Goal: Task Accomplishment & Management: Manage account settings

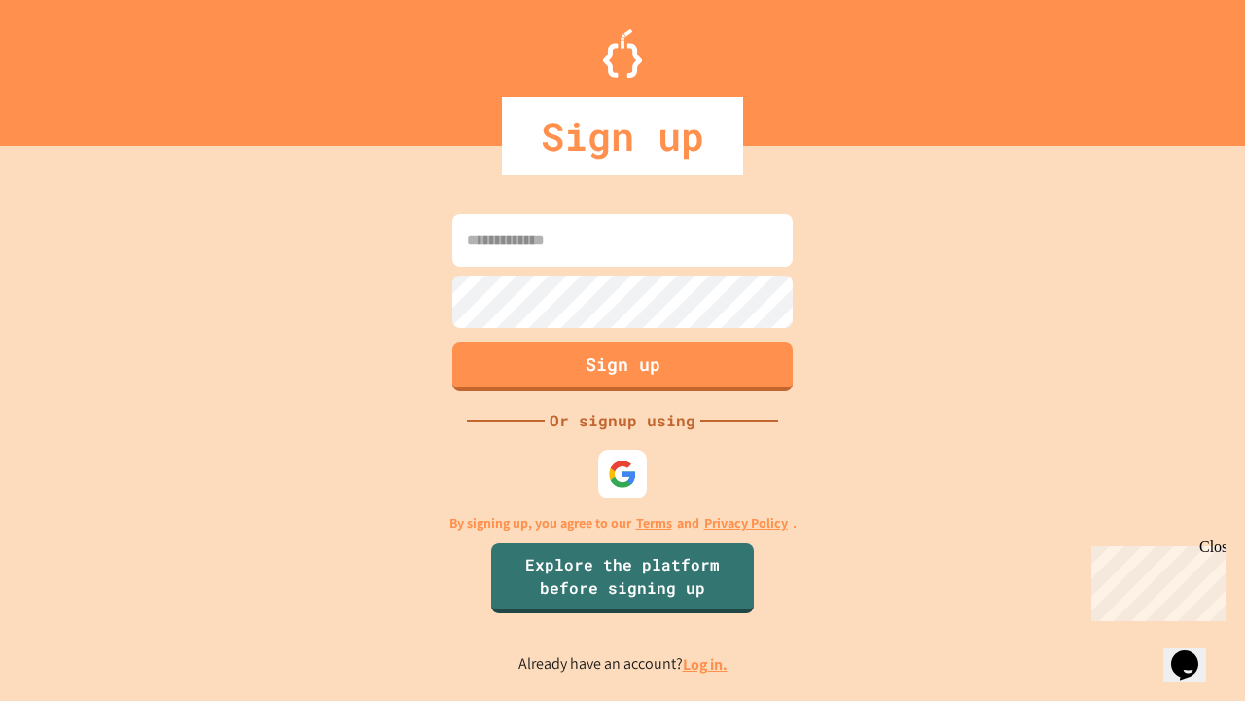
click at [706, 664] on link "Log in." at bounding box center [705, 664] width 45 height 20
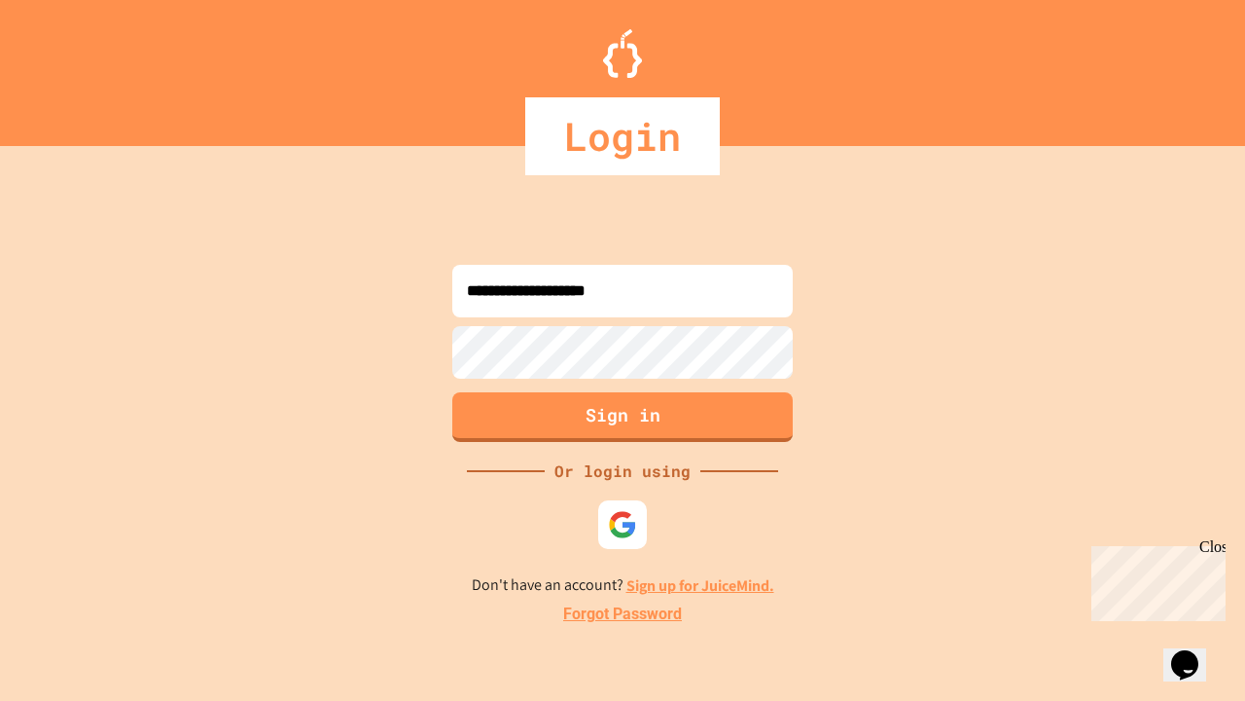
type input "**********"
